Goal: Find specific page/section: Find specific page/section

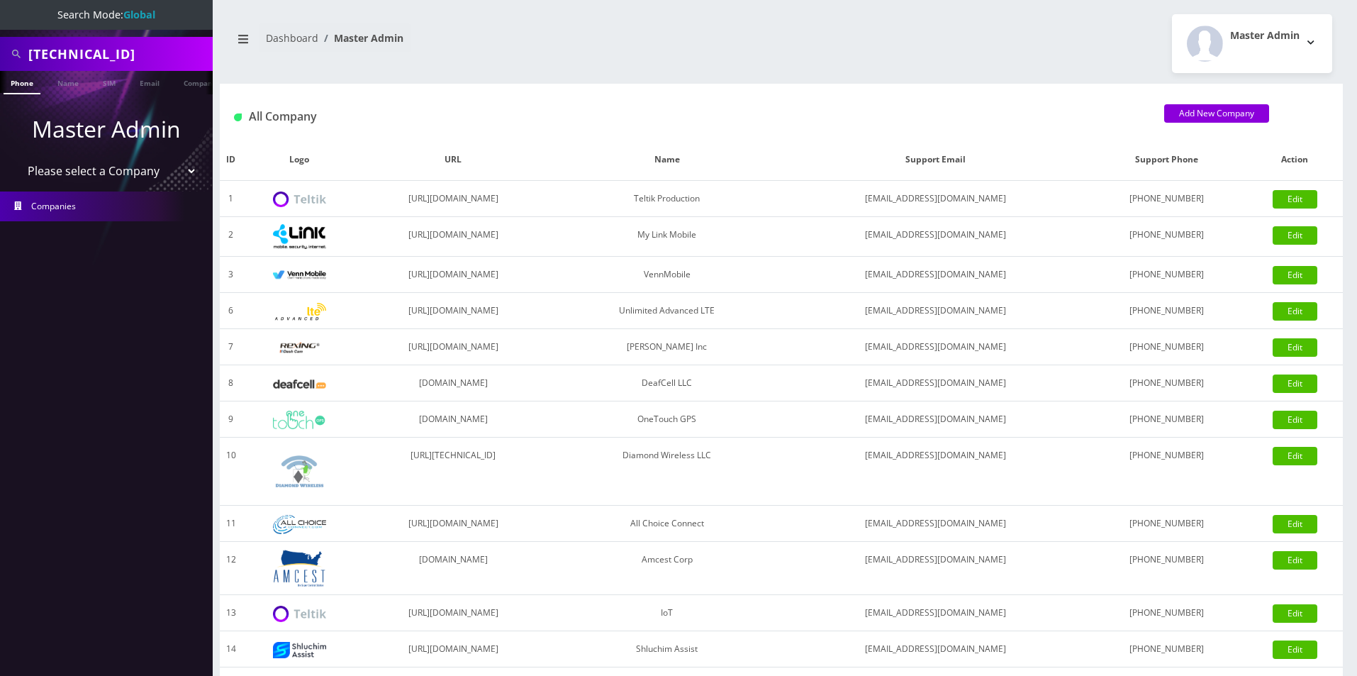
click at [95, 172] on select "Please select a Company Teltik Production My Link Mobile VennMobile Unlimited A…" at bounding box center [106, 170] width 181 height 27
select select "13"
click at [16, 157] on select "Please select a Company Teltik Production My Link Mobile VennMobile Unlimited A…" at bounding box center [106, 170] width 181 height 27
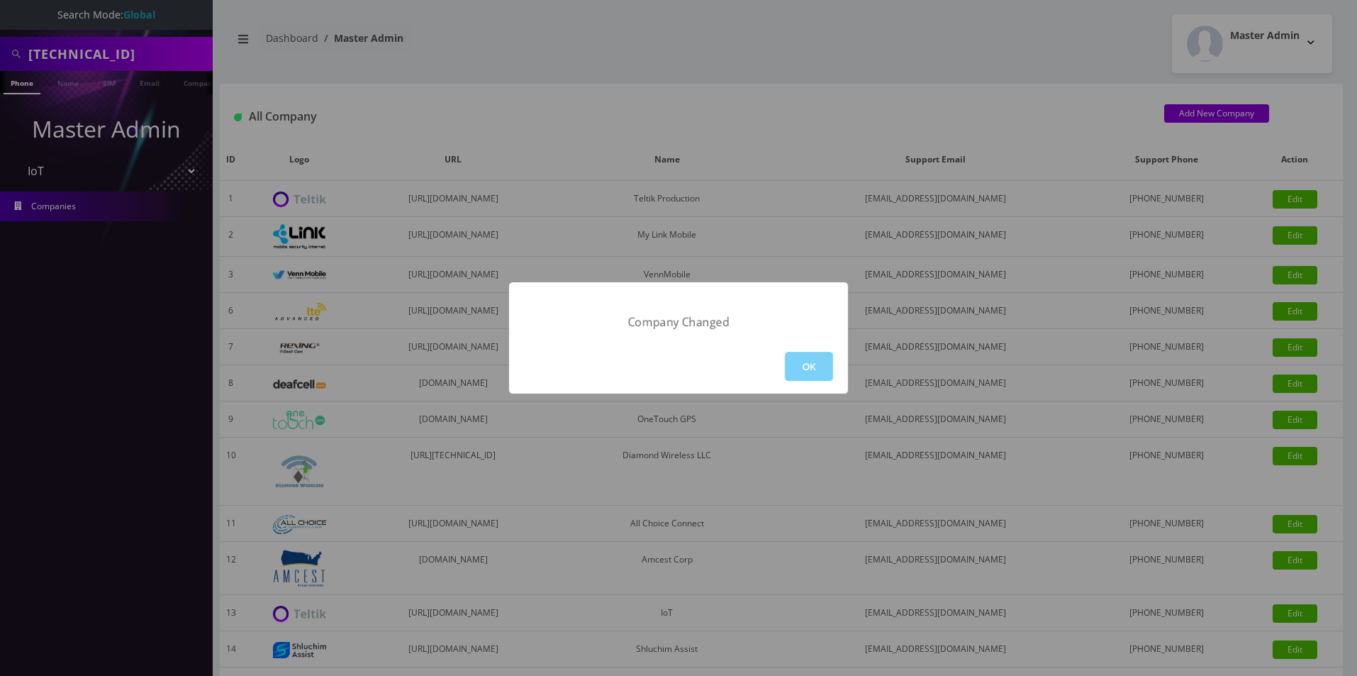
click at [772, 364] on div "OK" at bounding box center [678, 366] width 339 height 55
click at [793, 362] on button "OK" at bounding box center [809, 366] width 48 height 29
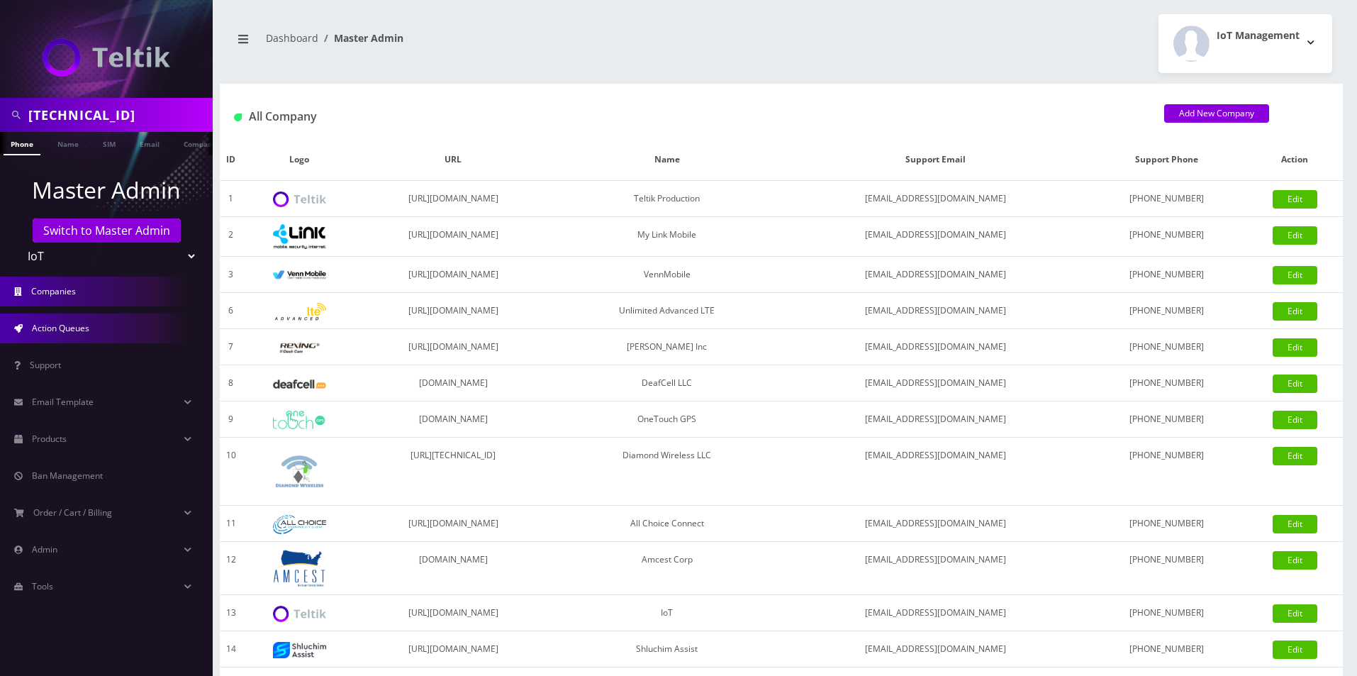
click at [67, 320] on link "Action Queues" at bounding box center [106, 328] width 213 height 30
